Goal: Communication & Community: Answer question/provide support

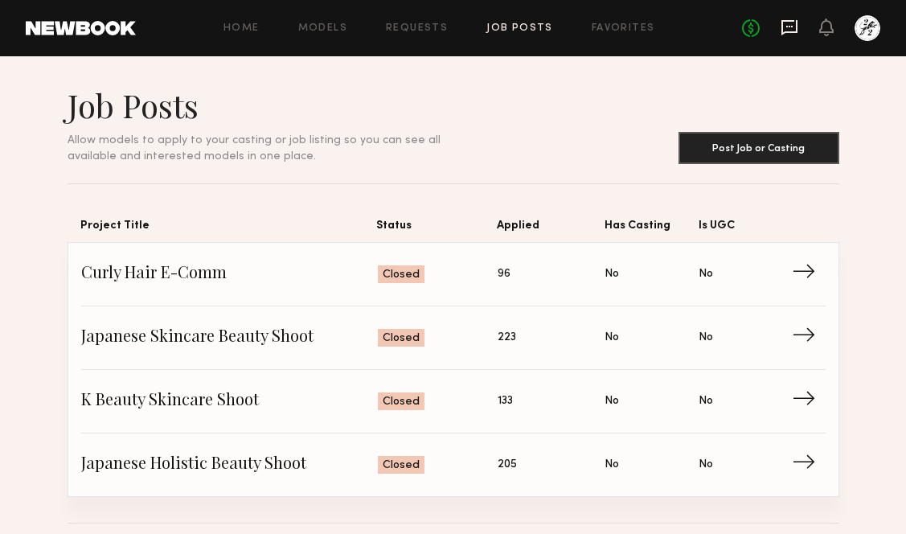
click at [788, 26] on icon at bounding box center [790, 27] width 6 height 2
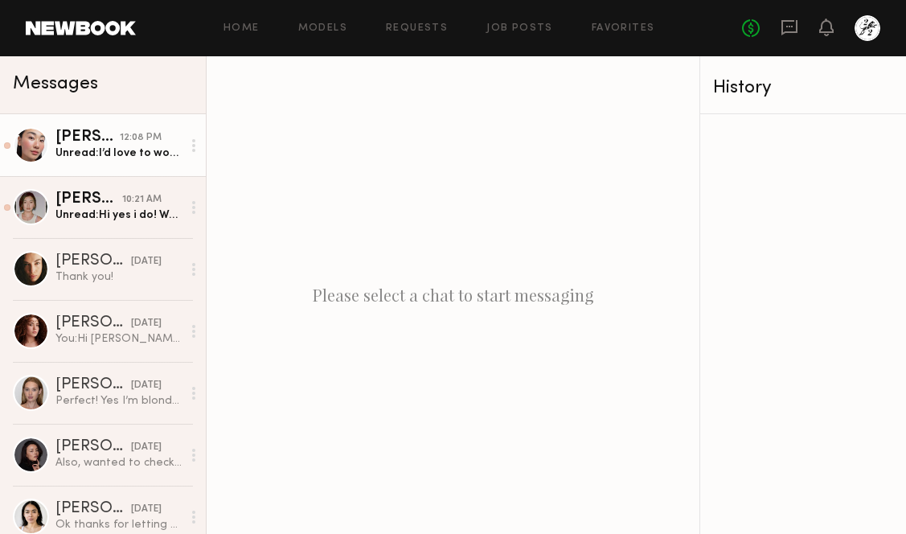
click at [110, 141] on div "Angela L." at bounding box center [87, 137] width 64 height 16
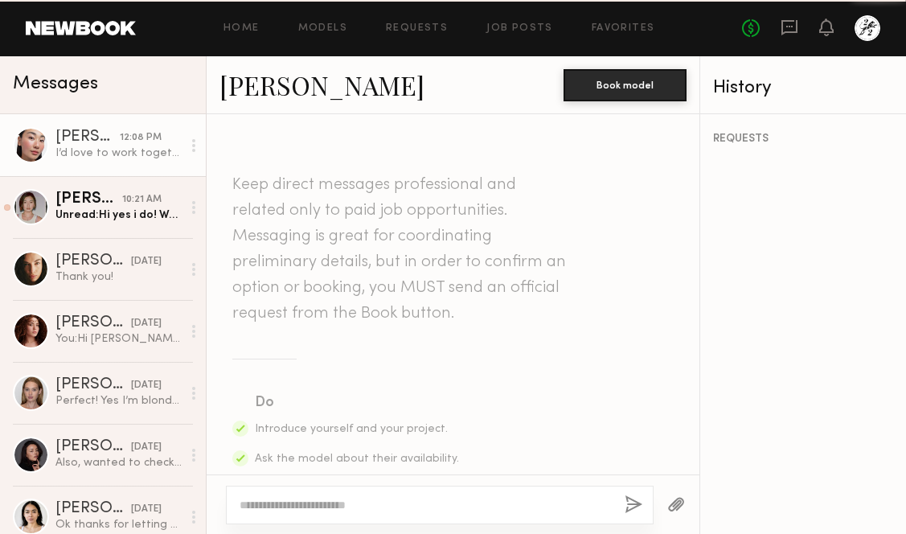
scroll to position [660, 0]
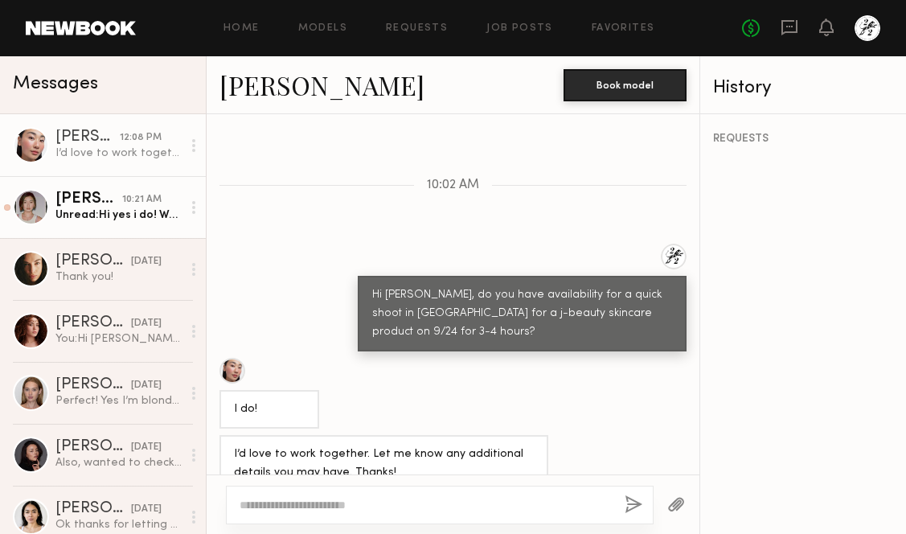
click at [109, 216] on div "Unread: Hi yes i do! Would be happy too(:" at bounding box center [118, 215] width 126 height 15
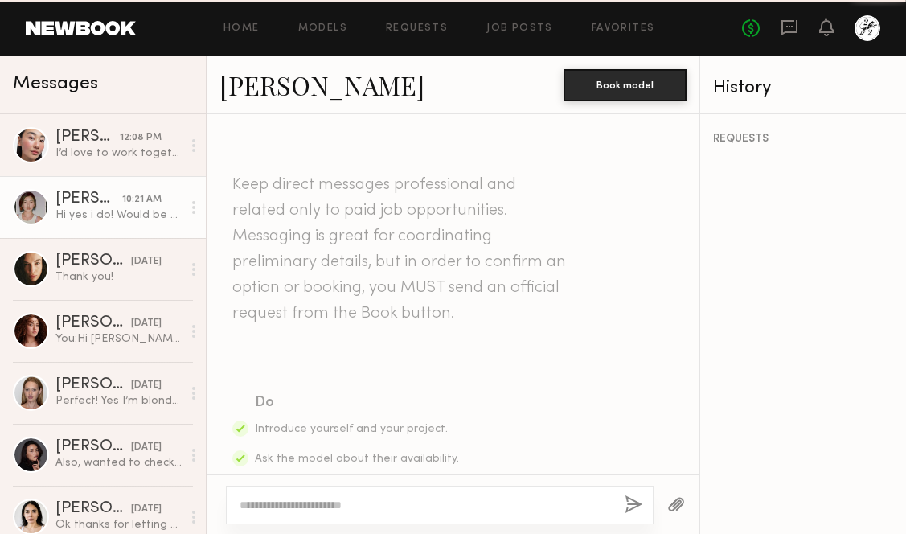
scroll to position [565, 0]
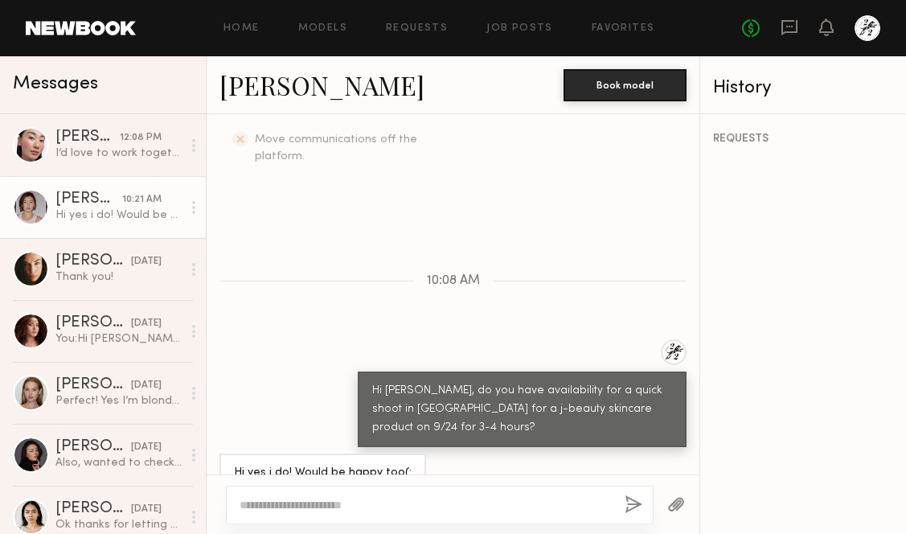
click at [364, 505] on textarea at bounding box center [426, 505] width 372 height 16
type textarea "**********"
click at [633, 503] on button "button" at bounding box center [634, 505] width 18 height 20
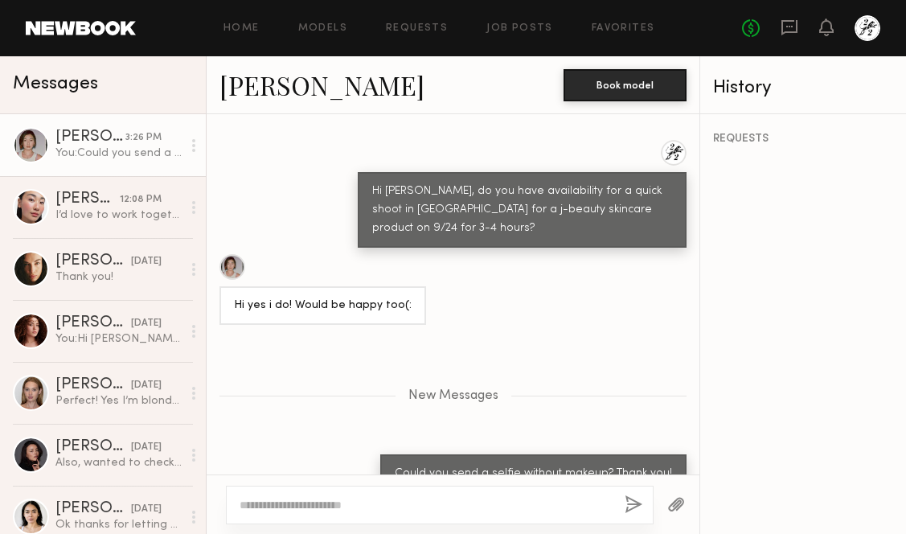
click at [228, 254] on div at bounding box center [233, 267] width 26 height 26
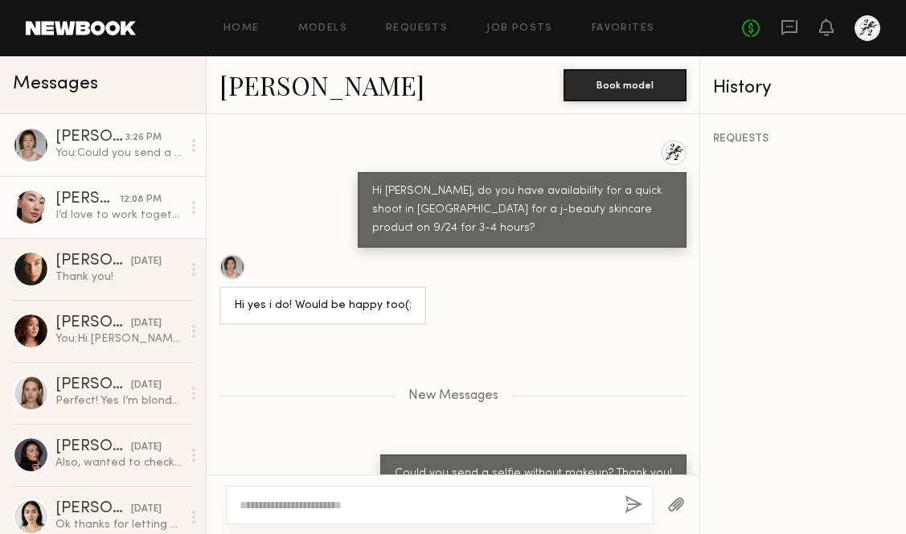
click at [122, 214] on div "I’d love to work together. Let me know any additional details you may have. Tha…" at bounding box center [118, 215] width 126 height 15
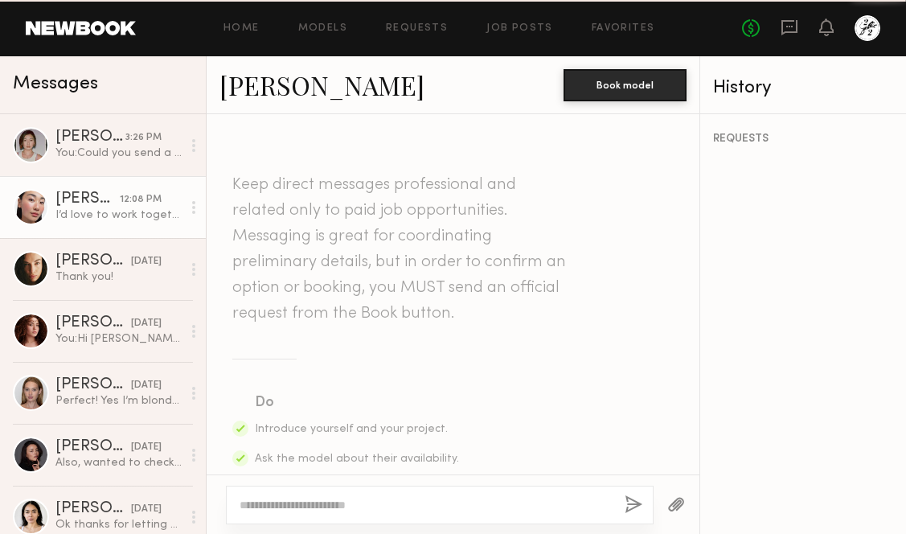
scroll to position [660, 0]
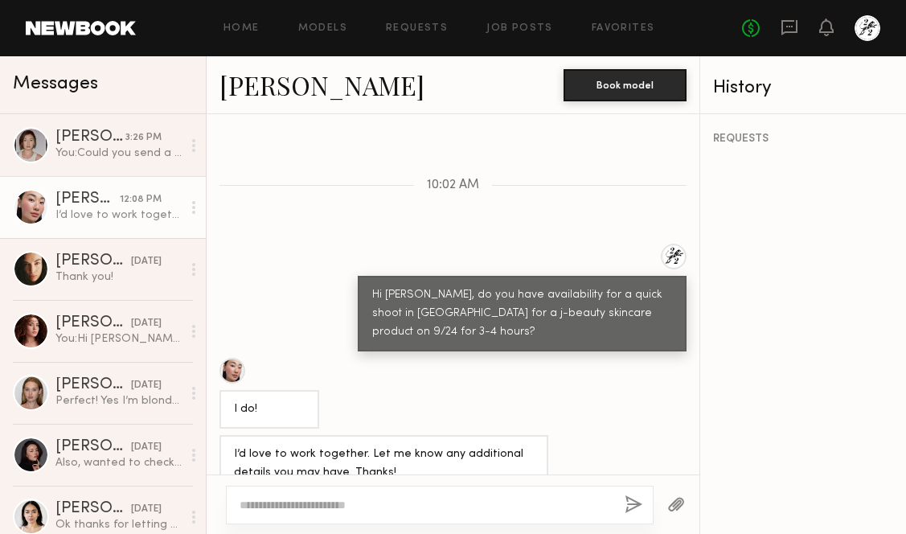
click at [230, 358] on div at bounding box center [233, 371] width 26 height 26
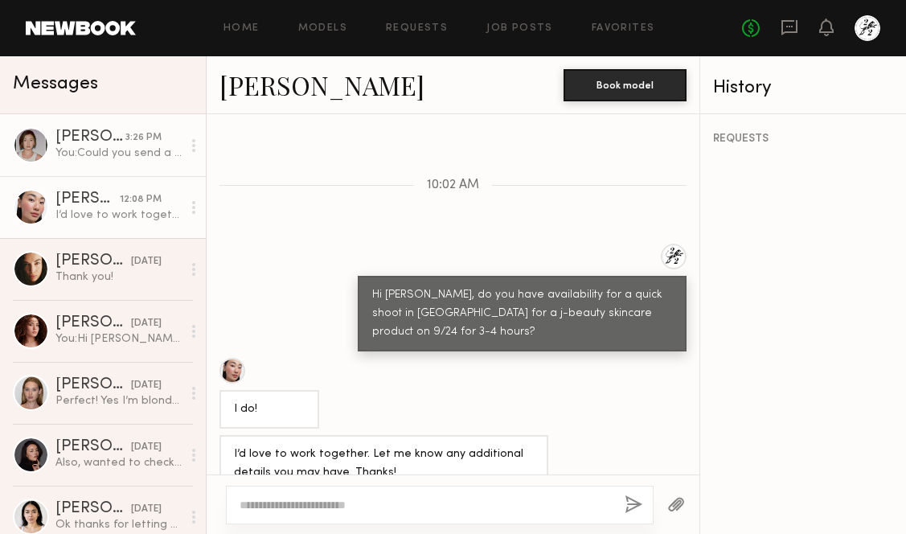
click at [131, 162] on link "Sasha C. 3:26 PM You: Could you send a selfie without makeup? Thank you!" at bounding box center [103, 145] width 206 height 62
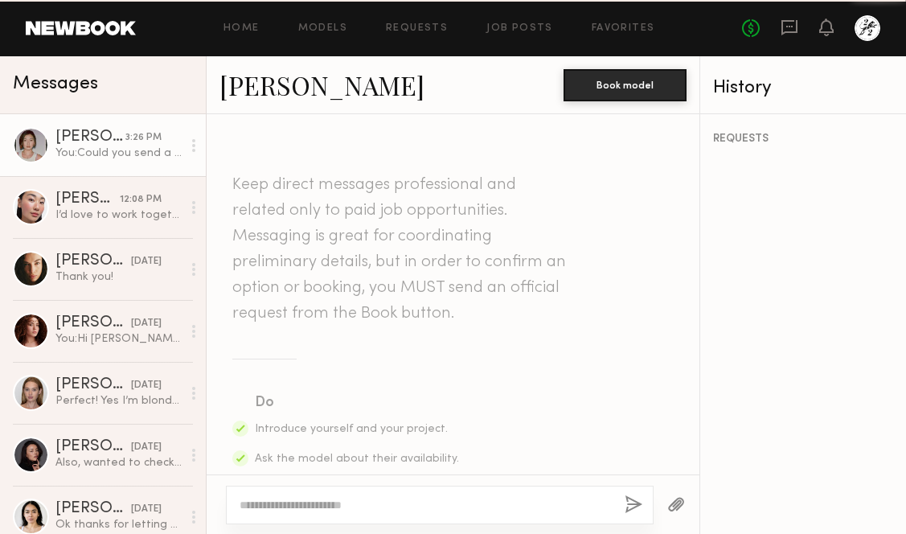
scroll to position [642, 0]
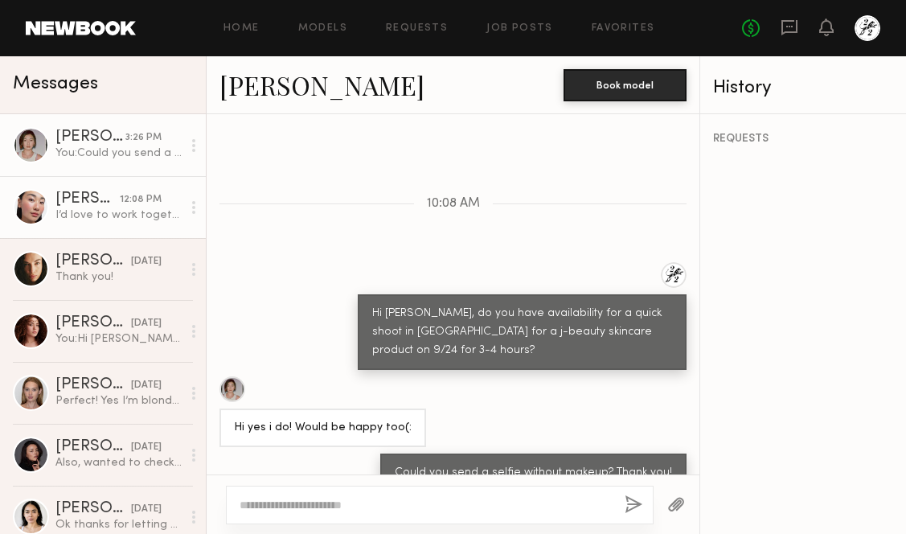
click at [126, 214] on div "I’d love to work together. Let me know any additional details you may have. Tha…" at bounding box center [118, 215] width 126 height 15
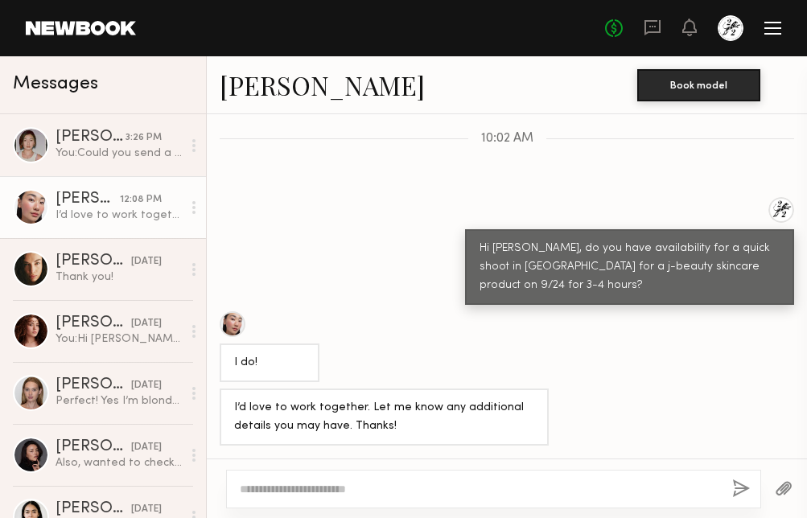
scroll to position [583, 0]
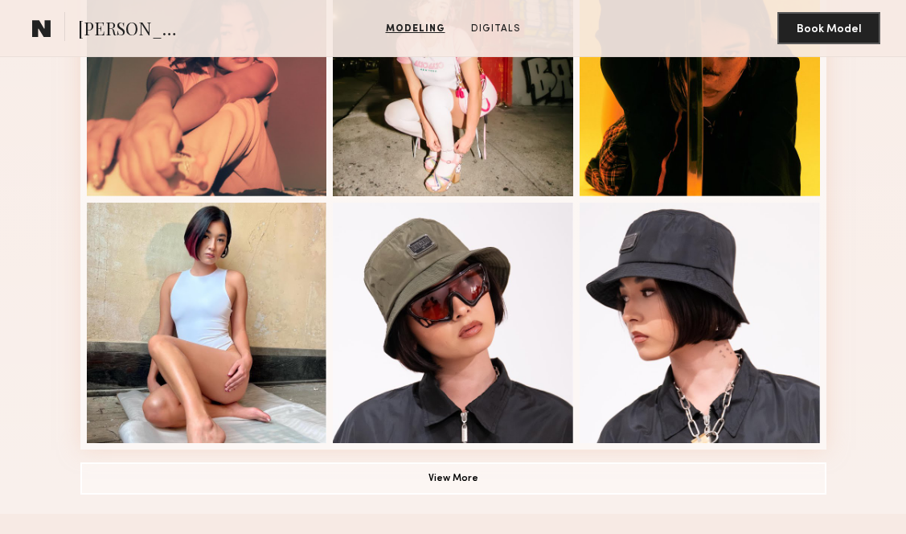
scroll to position [1042, 0]
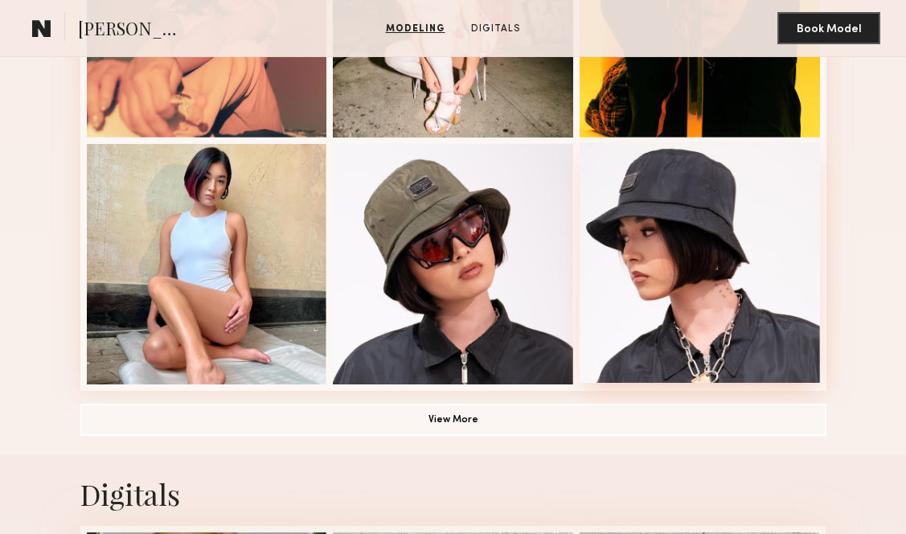
click at [679, 292] on div at bounding box center [700, 262] width 240 height 240
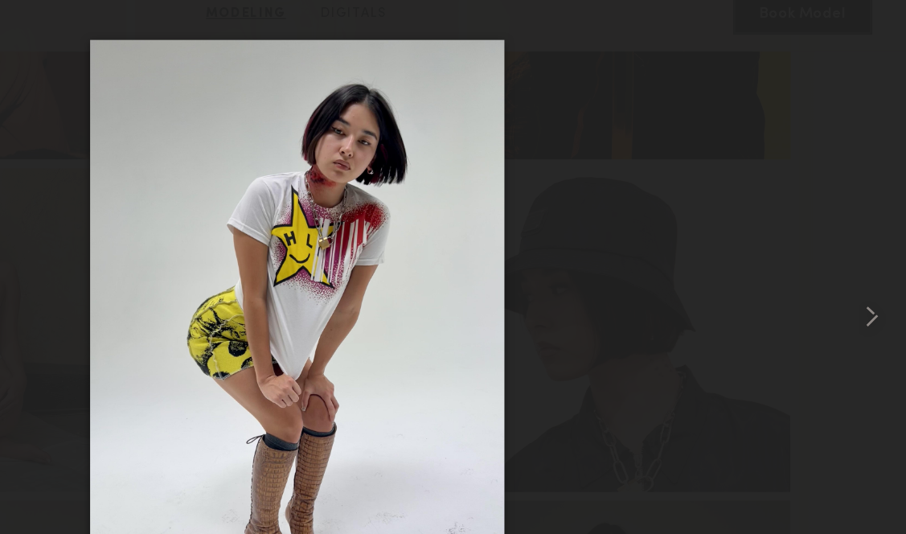
click at [768, 215] on div at bounding box center [453, 254] width 906 height 457
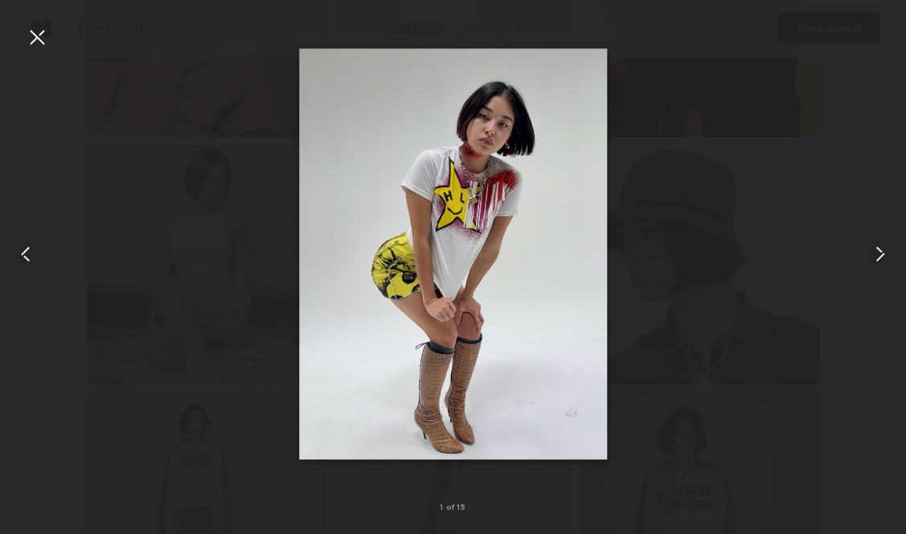
click at [44, 19] on nb-gallery-light "1 of 15" at bounding box center [453, 267] width 906 height 534
click at [45, 38] on div at bounding box center [37, 37] width 26 height 26
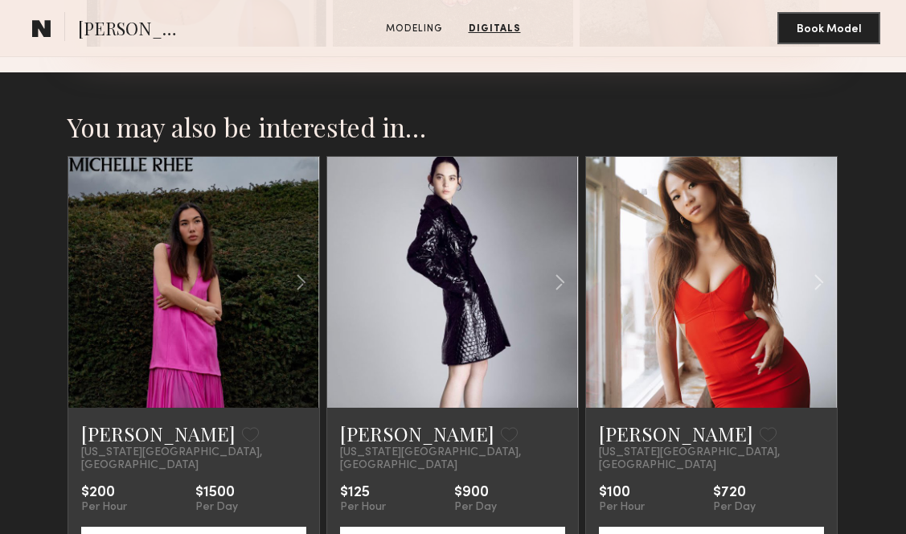
scroll to position [2255, 0]
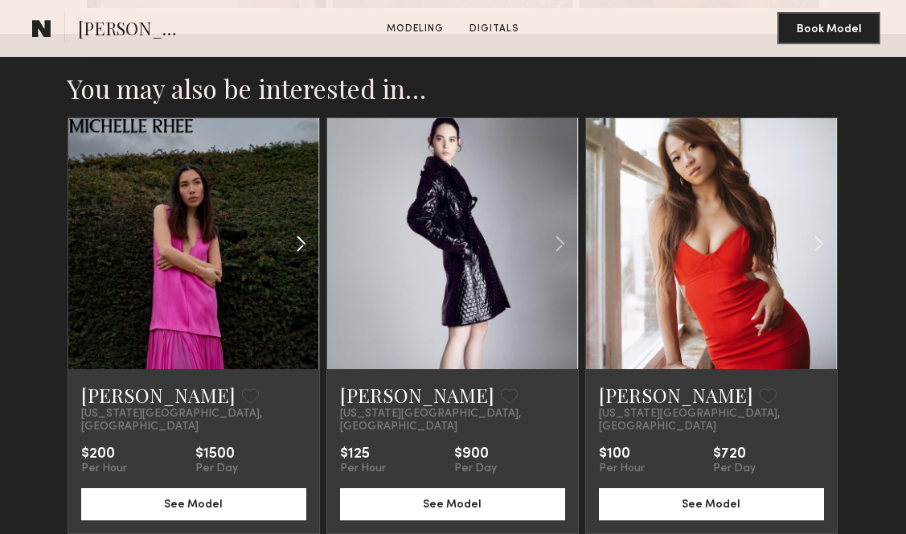
click at [302, 243] on common-icon at bounding box center [301, 243] width 23 height 31
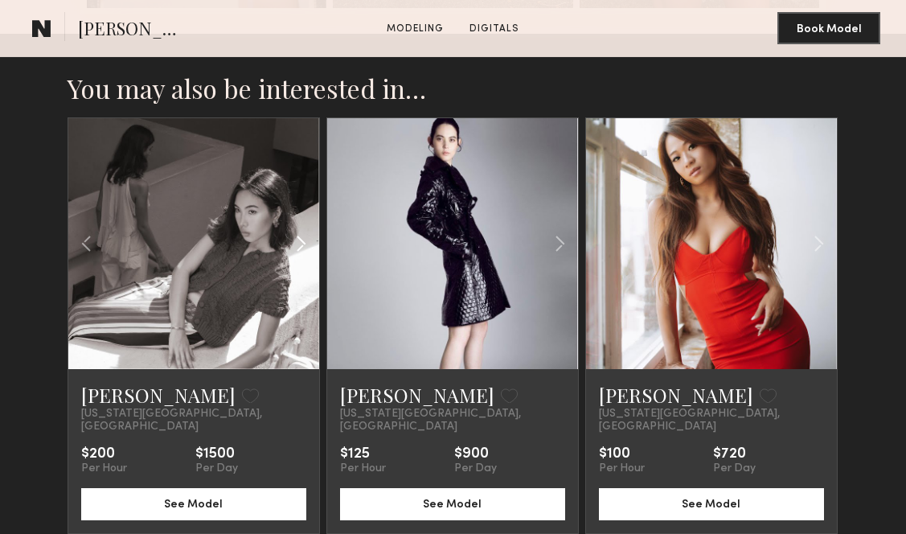
click at [302, 243] on common-icon at bounding box center [301, 243] width 23 height 31
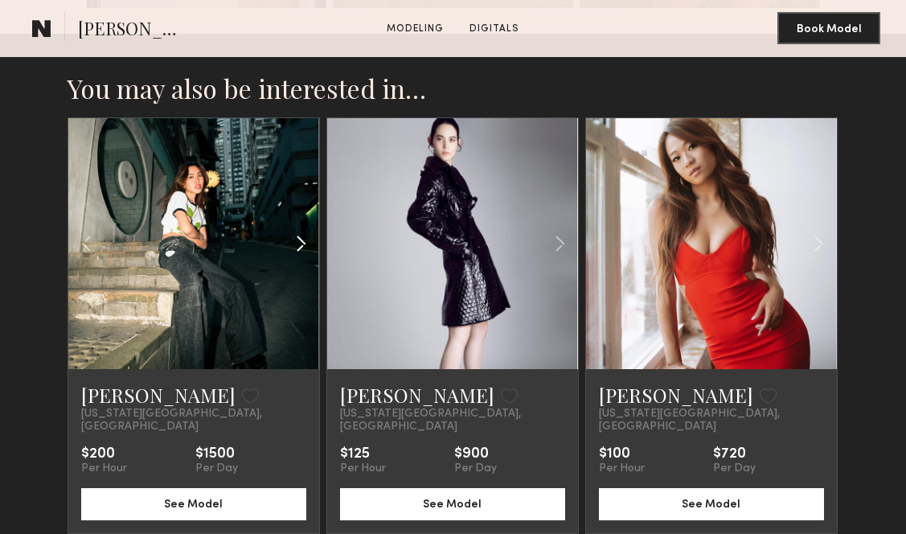
click at [302, 243] on common-icon at bounding box center [301, 243] width 23 height 31
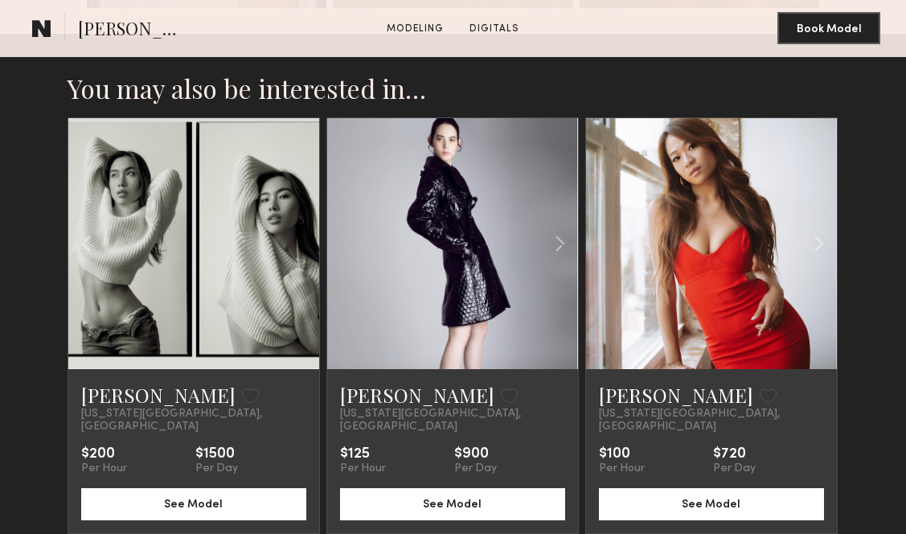
click at [302, 243] on div at bounding box center [193, 243] width 251 height 251
click at [815, 242] on common-icon at bounding box center [819, 243] width 23 height 31
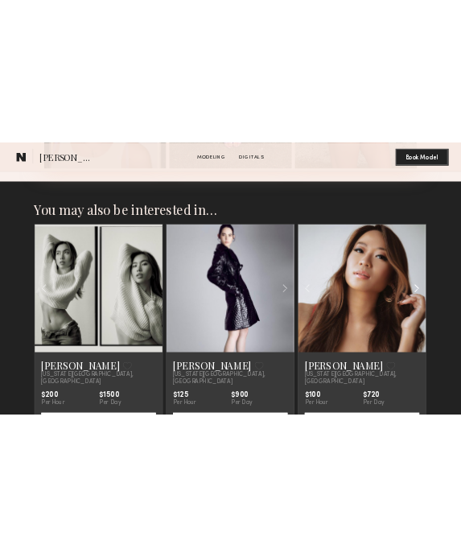
scroll to position [2322, 0]
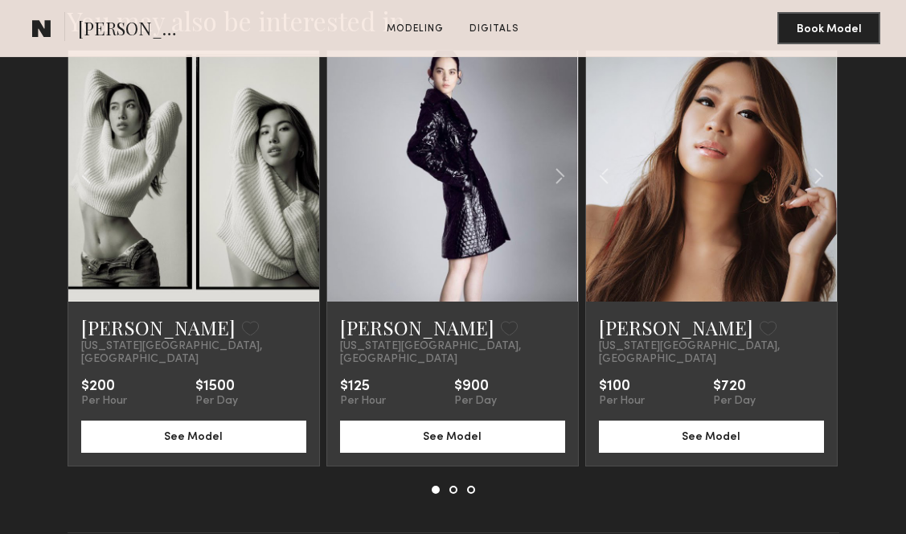
click at [450, 486] on button at bounding box center [454, 490] width 8 height 8
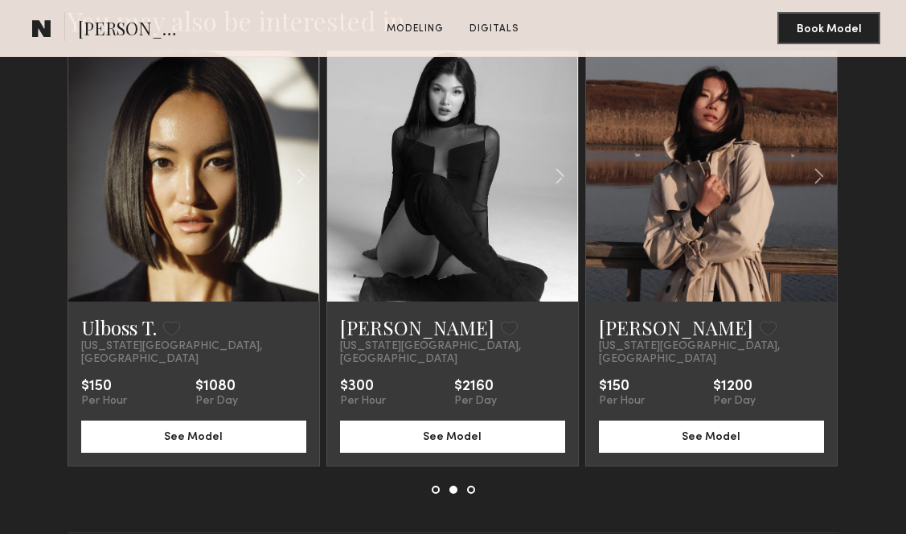
click at [471, 486] on button at bounding box center [471, 490] width 8 height 8
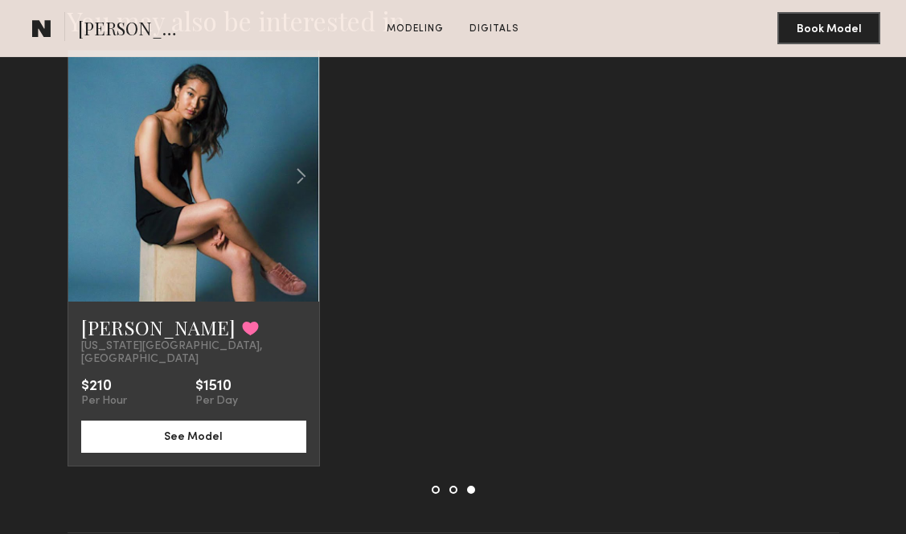
click at [184, 229] on link at bounding box center [192, 176] width 85 height 251
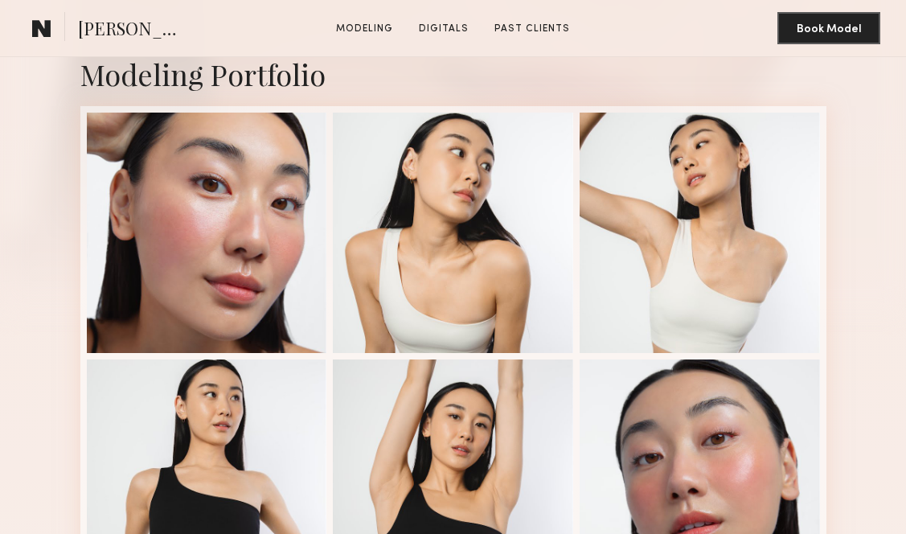
scroll to position [382, 0]
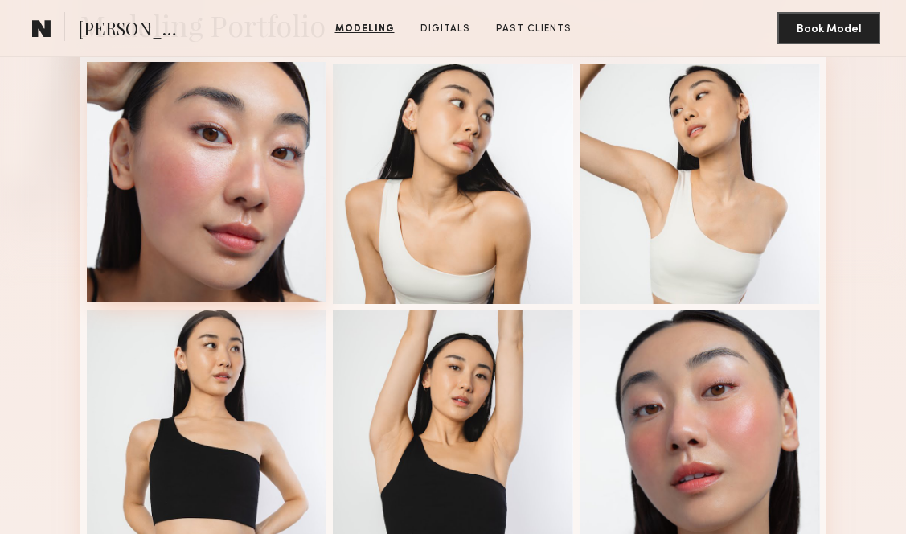
click at [248, 183] on div at bounding box center [207, 182] width 240 height 240
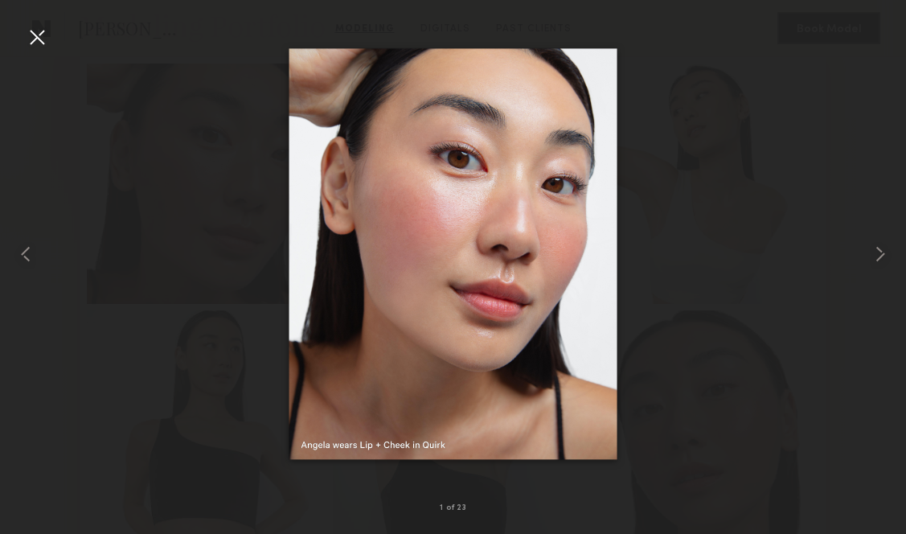
click at [38, 36] on div at bounding box center [37, 37] width 26 height 26
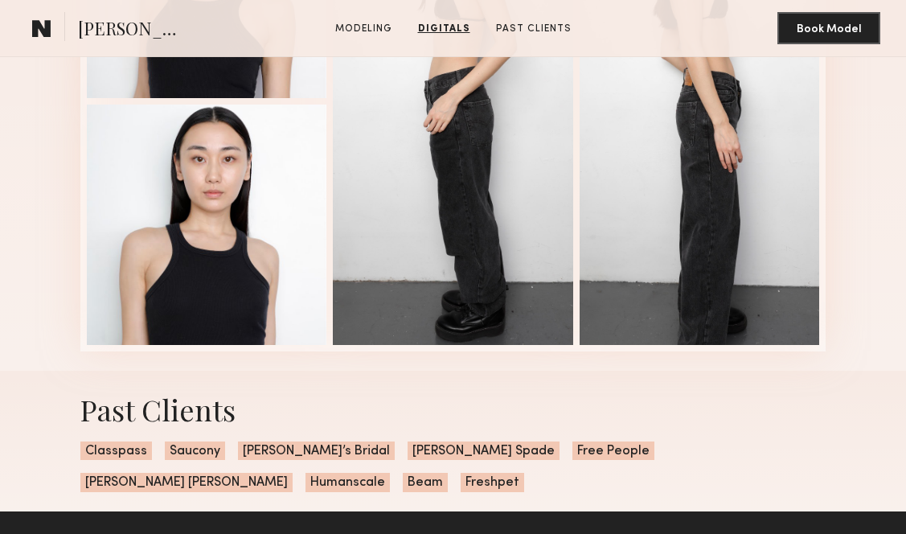
scroll to position [2371, 0]
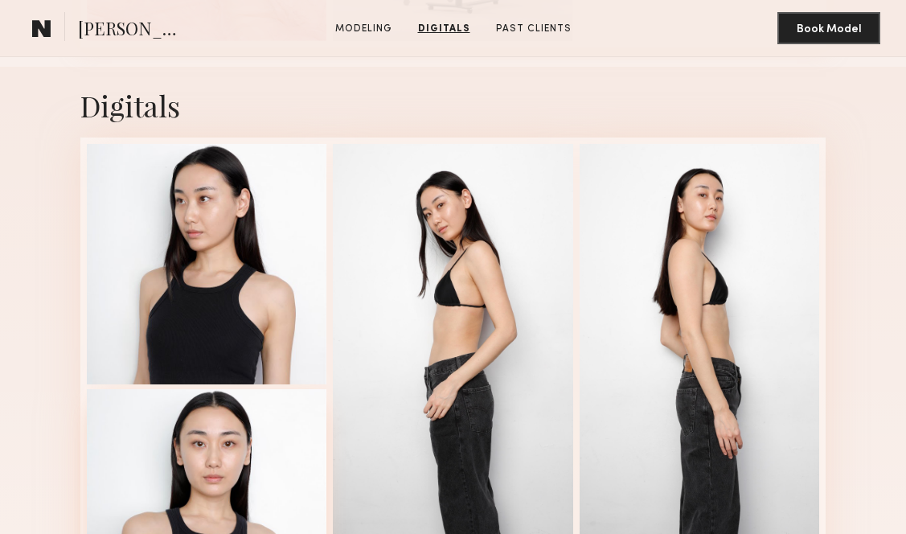
click at [205, 427] on div at bounding box center [207, 509] width 240 height 240
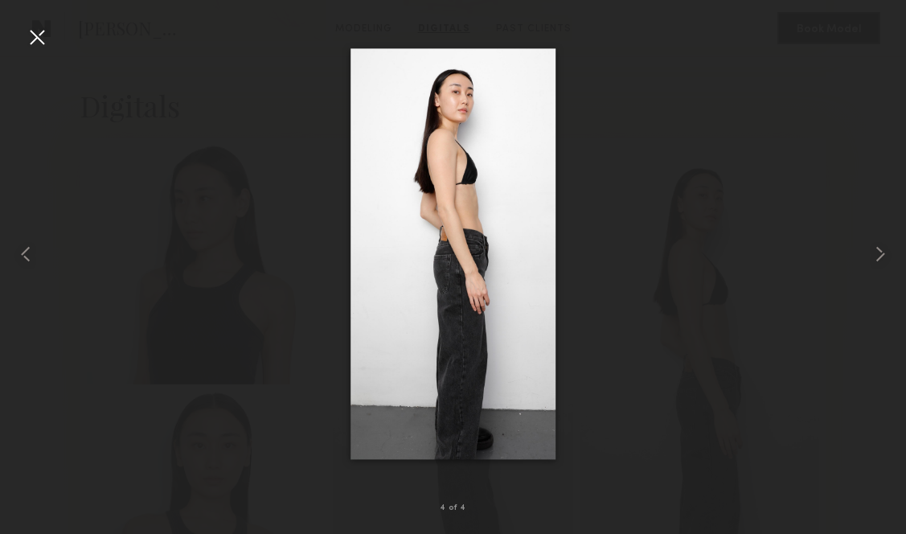
click at [37, 36] on div at bounding box center [37, 37] width 26 height 26
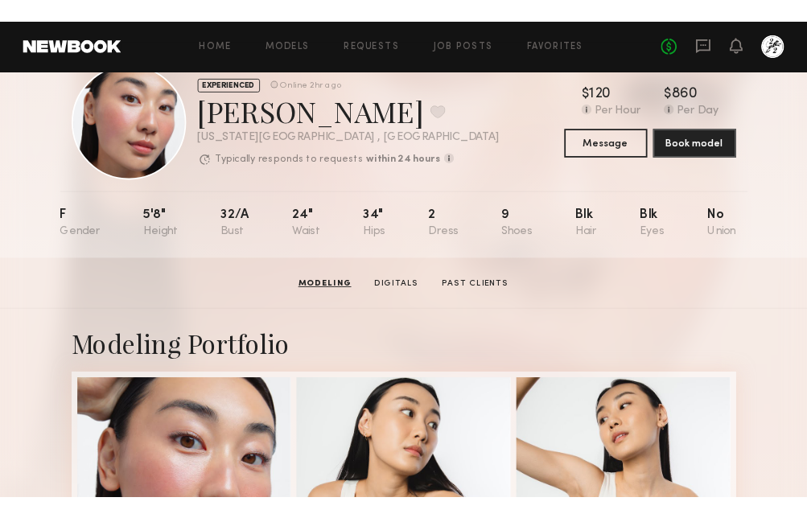
scroll to position [0, 0]
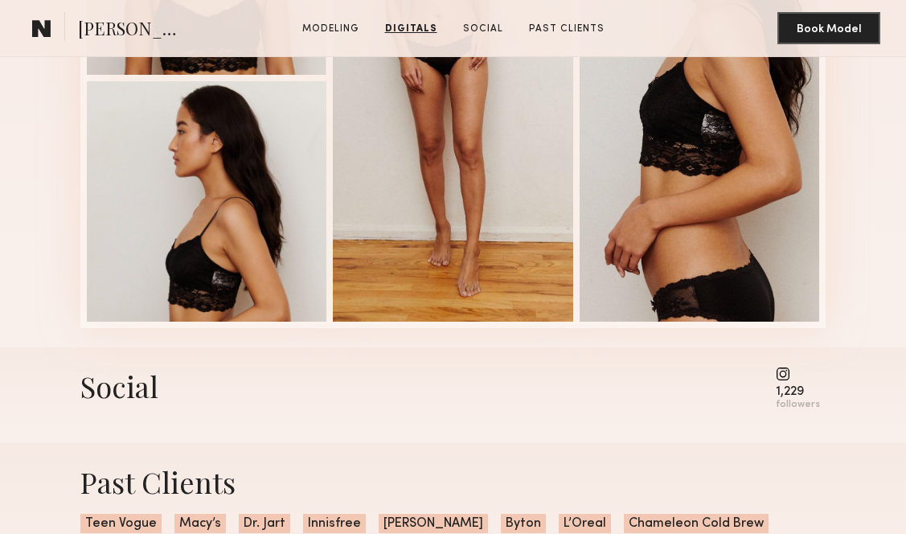
scroll to position [1364, 0]
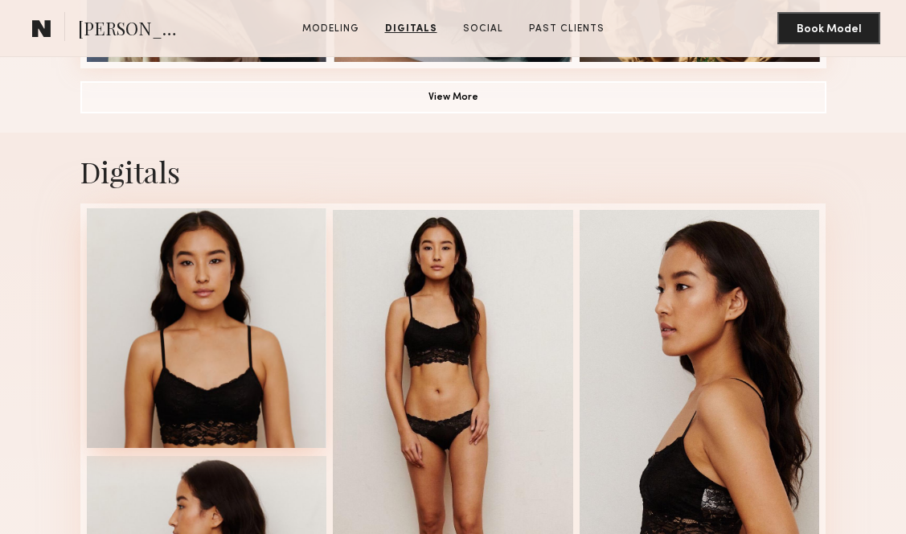
click at [236, 348] on div at bounding box center [207, 328] width 240 height 240
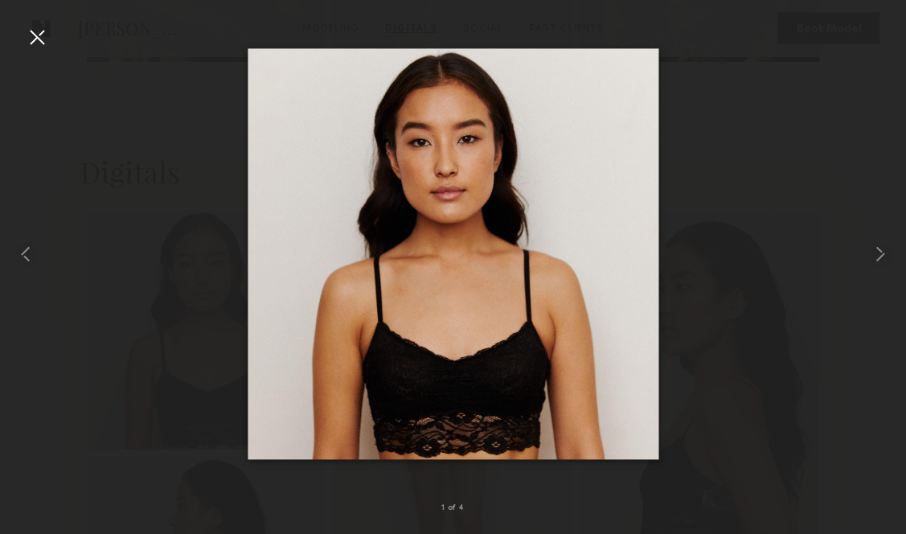
click at [44, 28] on div at bounding box center [37, 37] width 26 height 26
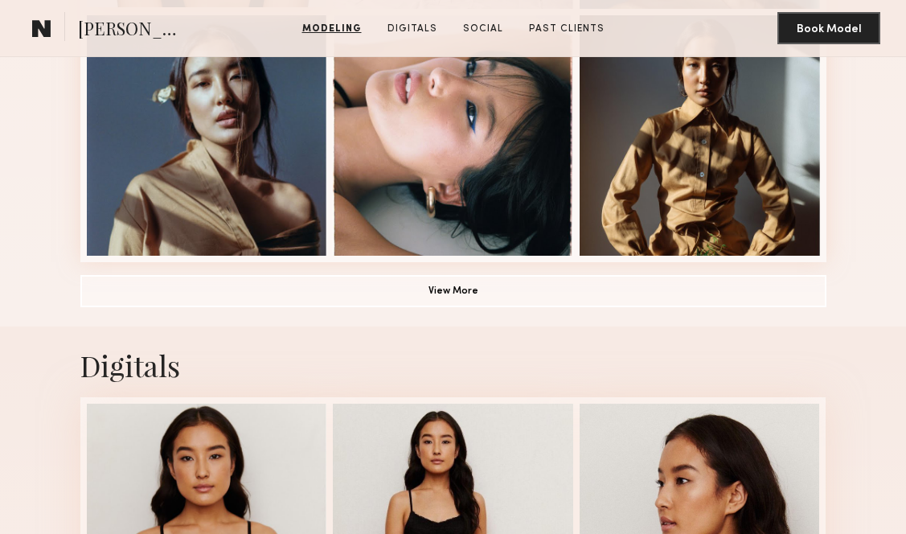
scroll to position [1317, 0]
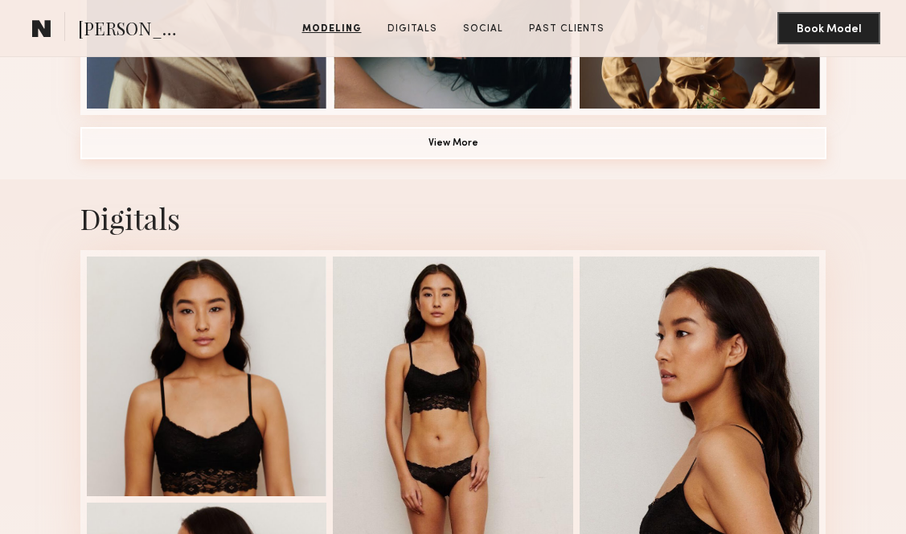
click at [345, 132] on button "View More" at bounding box center [453, 143] width 746 height 32
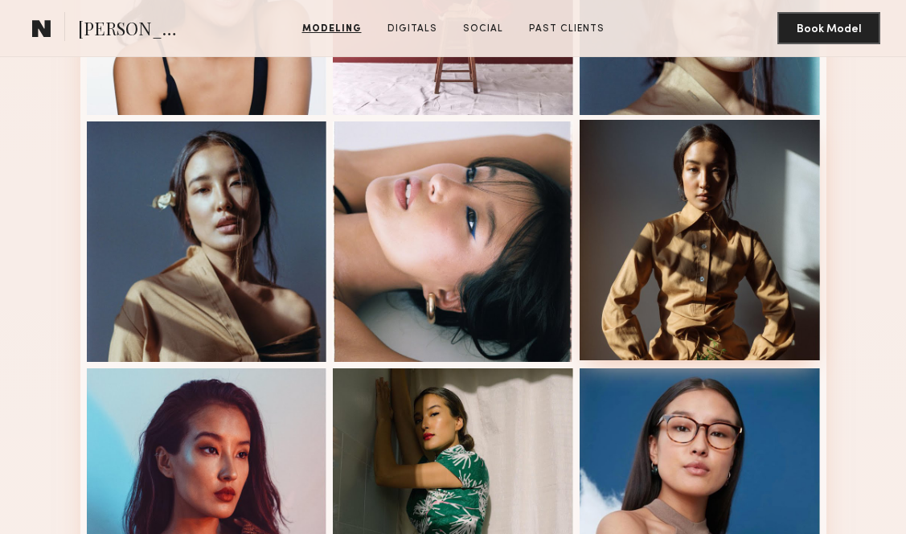
scroll to position [1277, 0]
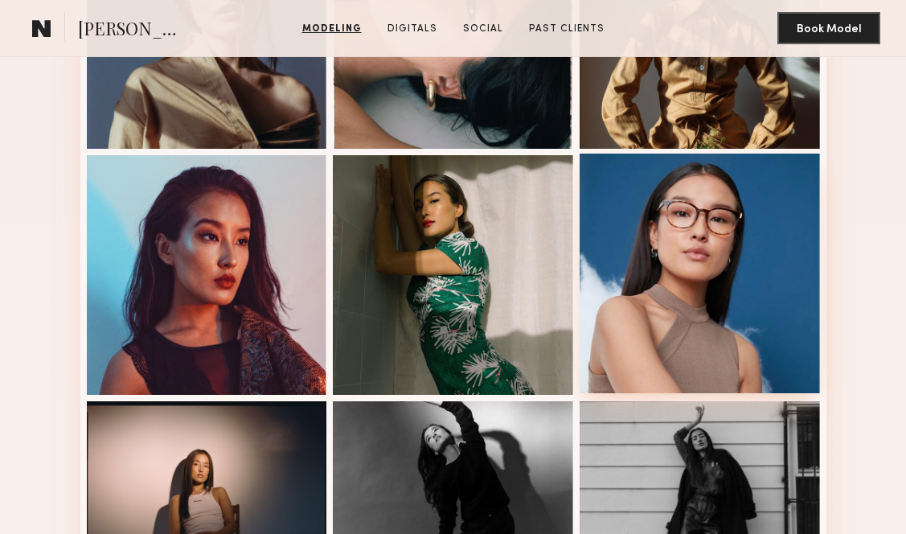
click at [696, 299] on div at bounding box center [700, 274] width 240 height 240
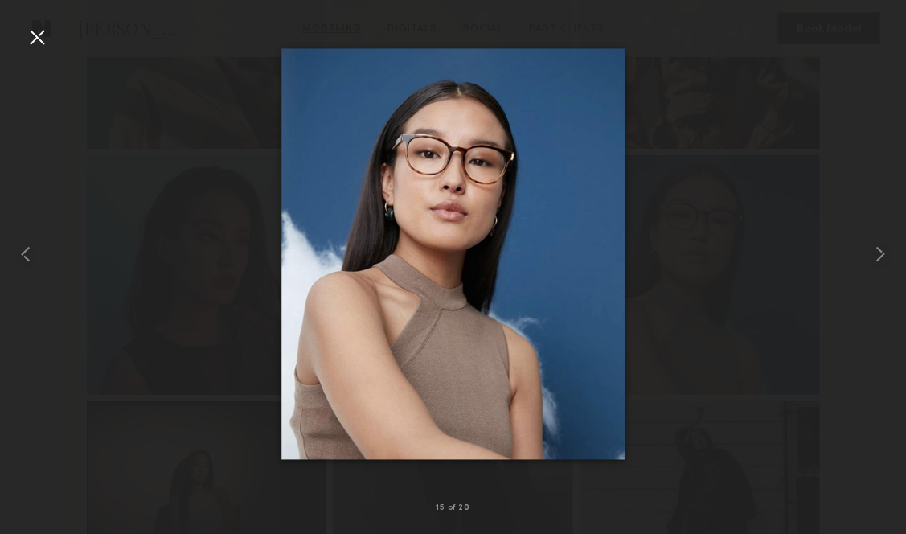
click at [37, 41] on div at bounding box center [37, 37] width 26 height 26
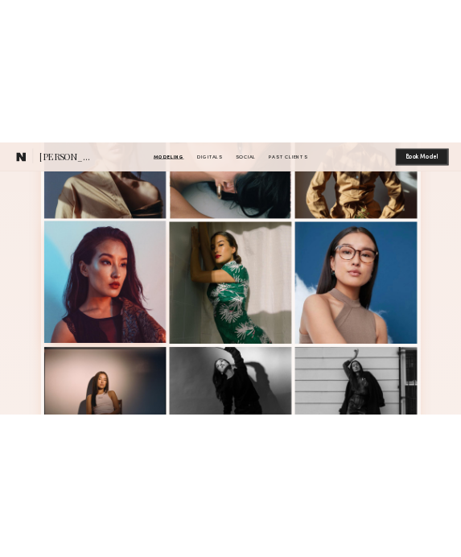
scroll to position [0, 0]
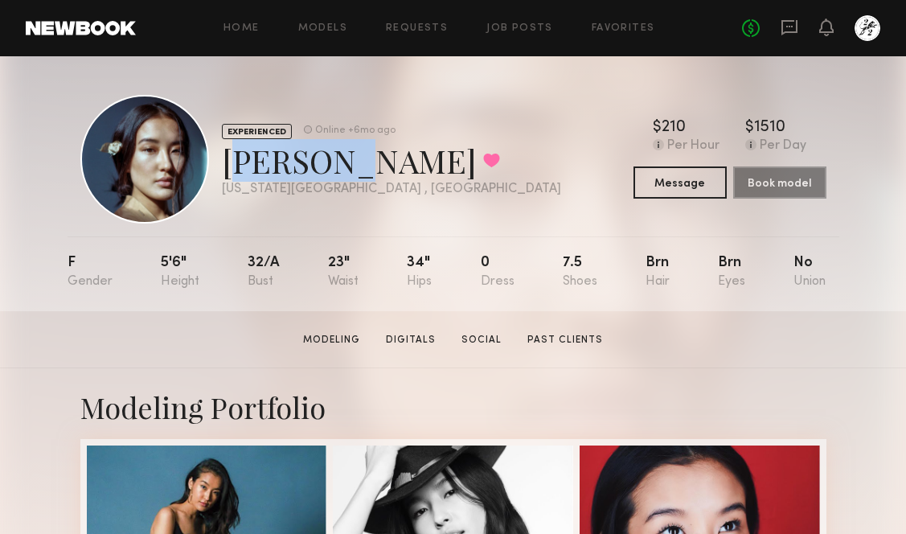
drag, startPoint x: 334, startPoint y: 166, endPoint x: 218, endPoint y: 164, distance: 115.8
click at [218, 164] on div "EXPERIENCED Online +6mo ago Tenzing K. Favorited New York City , NY Online +6mo…" at bounding box center [320, 159] width 481 height 129
copy div "Tenzing"
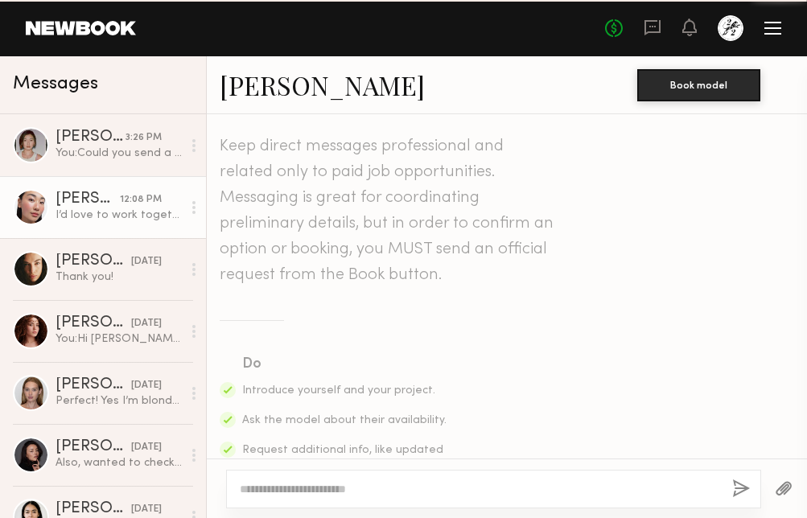
scroll to position [599, 0]
